Goal: Navigation & Orientation: Find specific page/section

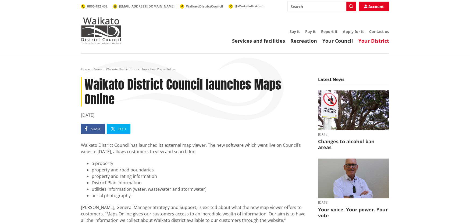
click at [368, 41] on link "Your District" at bounding box center [373, 41] width 31 height 6
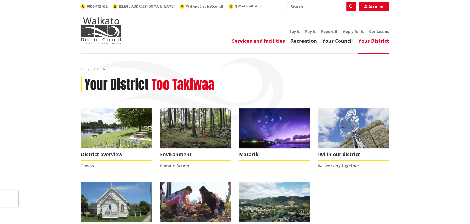
click at [270, 44] on link "Services and facilities" at bounding box center [258, 41] width 53 height 6
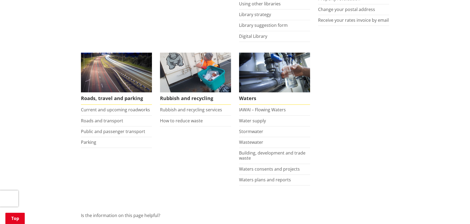
scroll to position [242, 0]
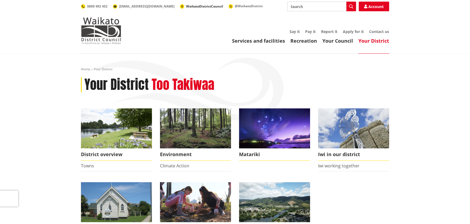
click at [186, 4] on span "WaikatoDistrictCouncil" at bounding box center [204, 6] width 37 height 5
